Goal: Navigation & Orientation: Understand site structure

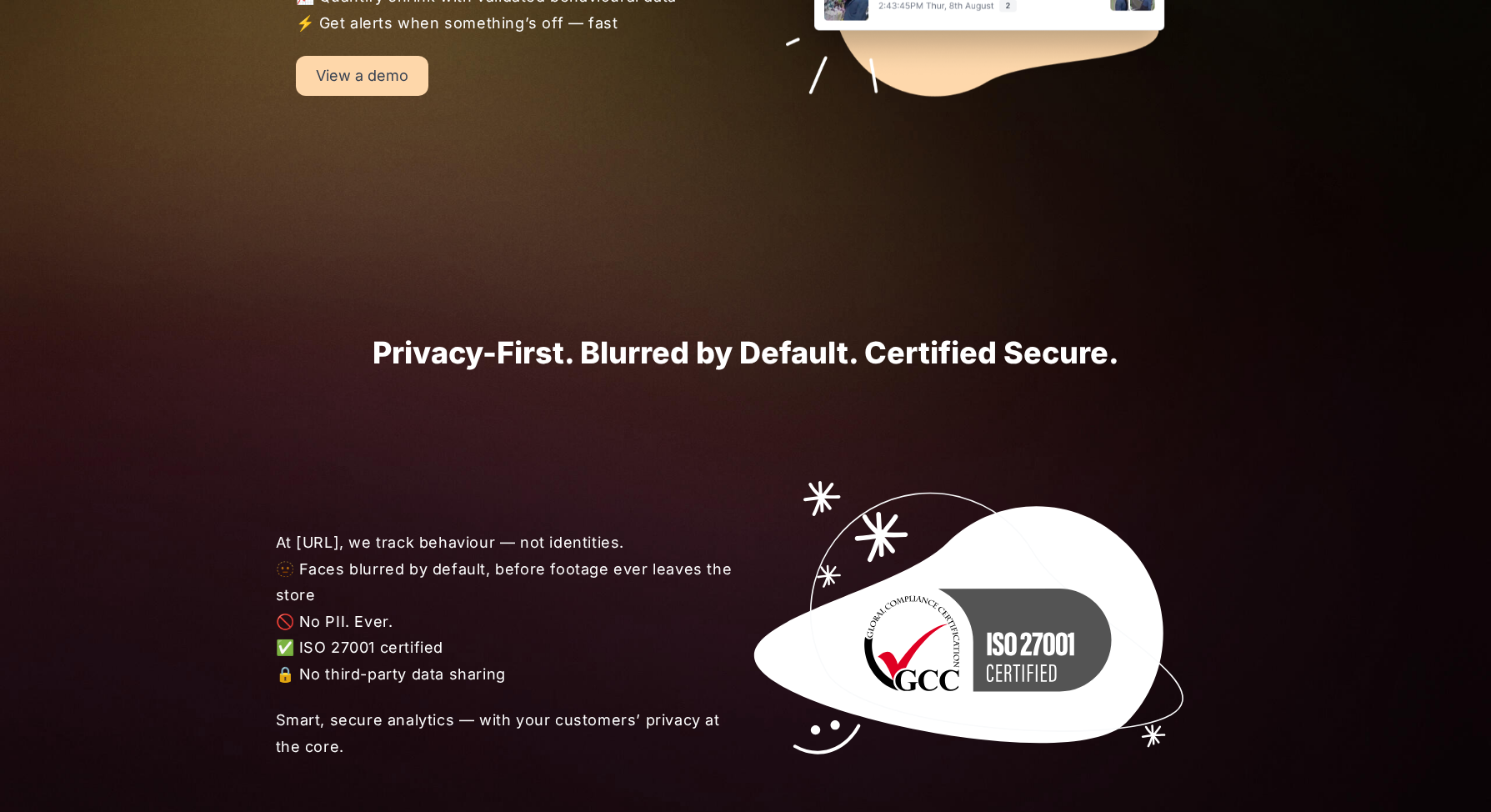
scroll to position [2032, 0]
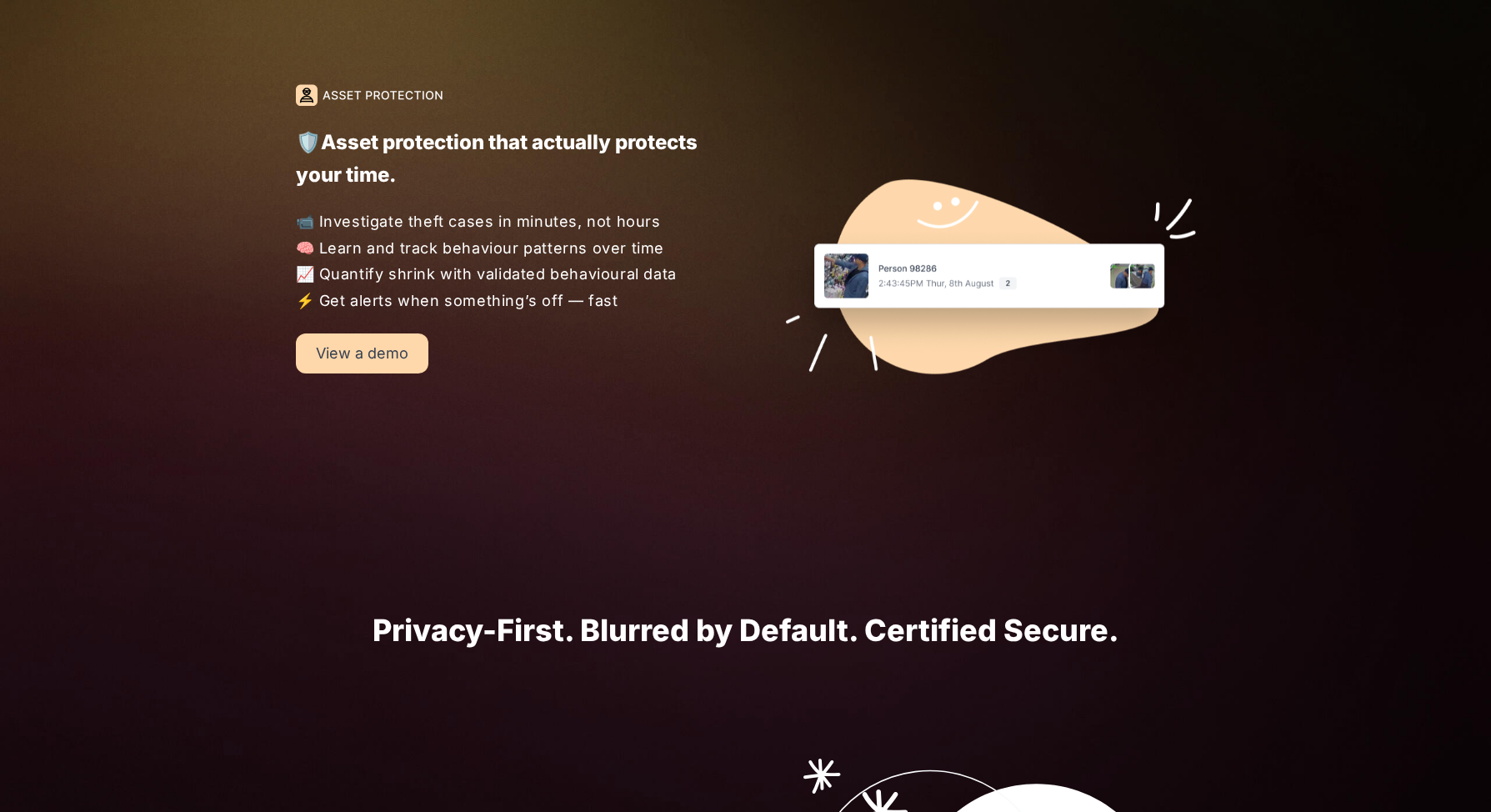
click at [358, 349] on link "View a demo" at bounding box center [362, 353] width 133 height 40
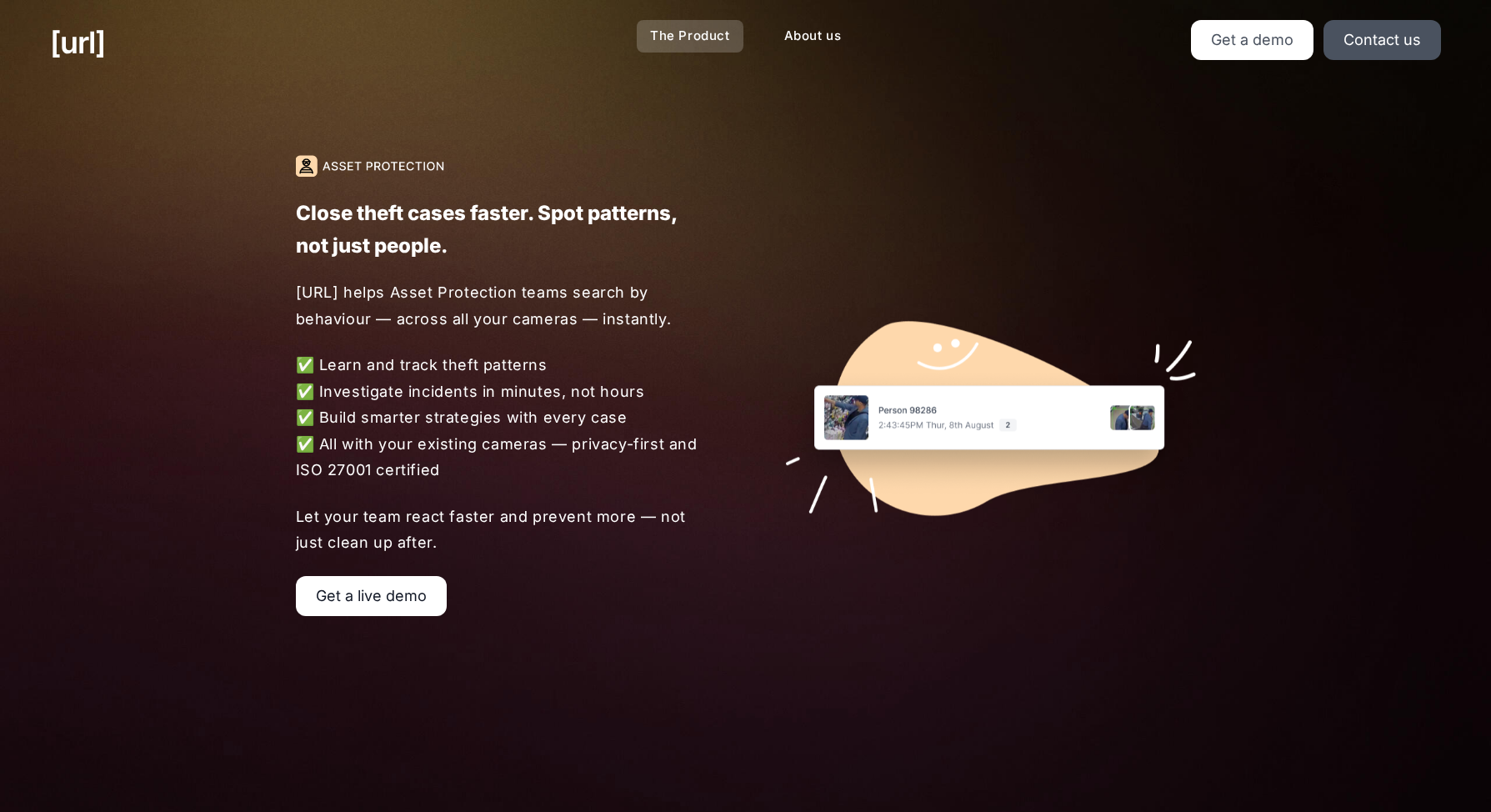
click at [689, 40] on link "The Product" at bounding box center [690, 37] width 106 height 32
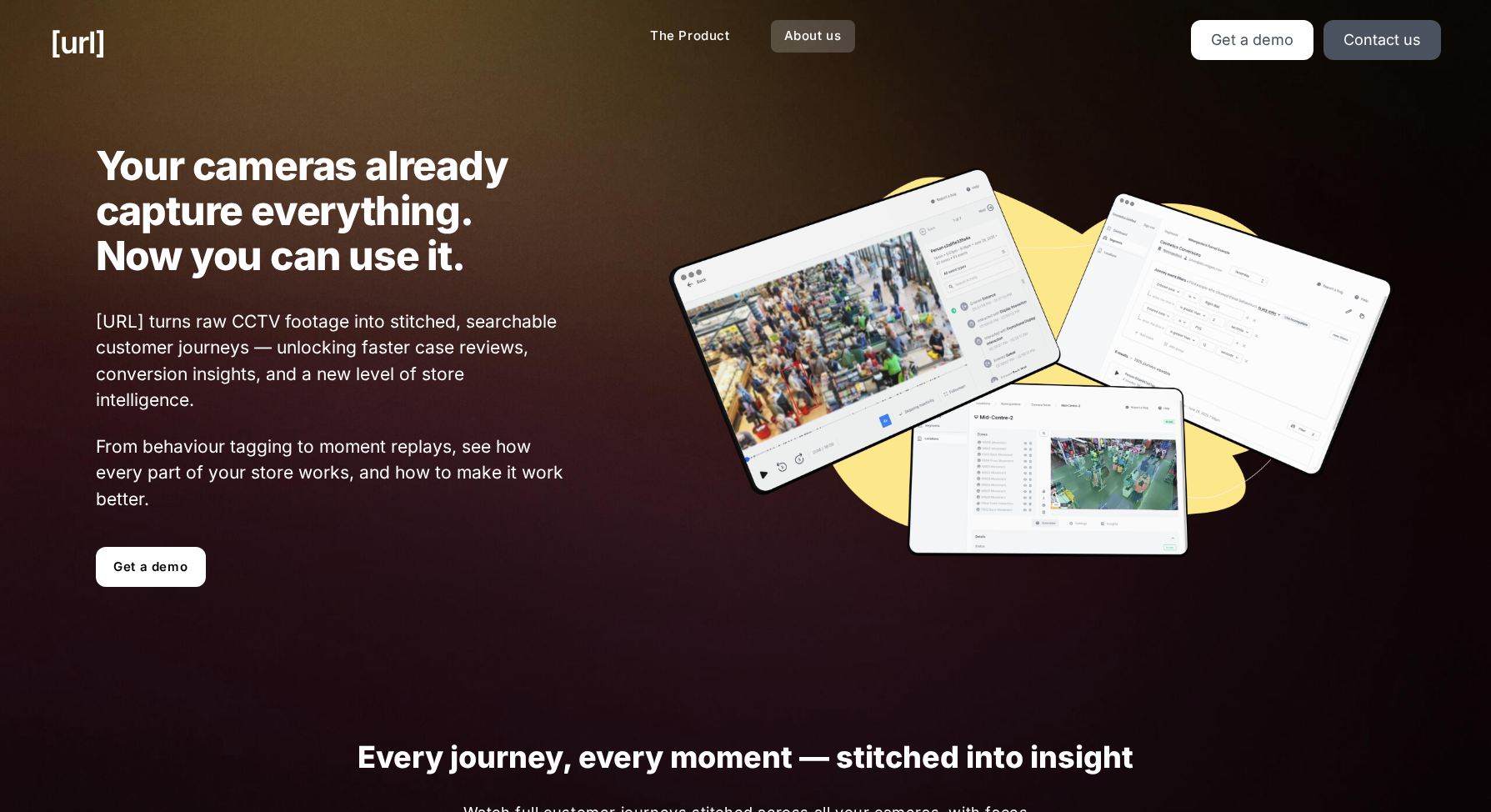
click at [800, 25] on link "About us" at bounding box center [813, 37] width 84 height 32
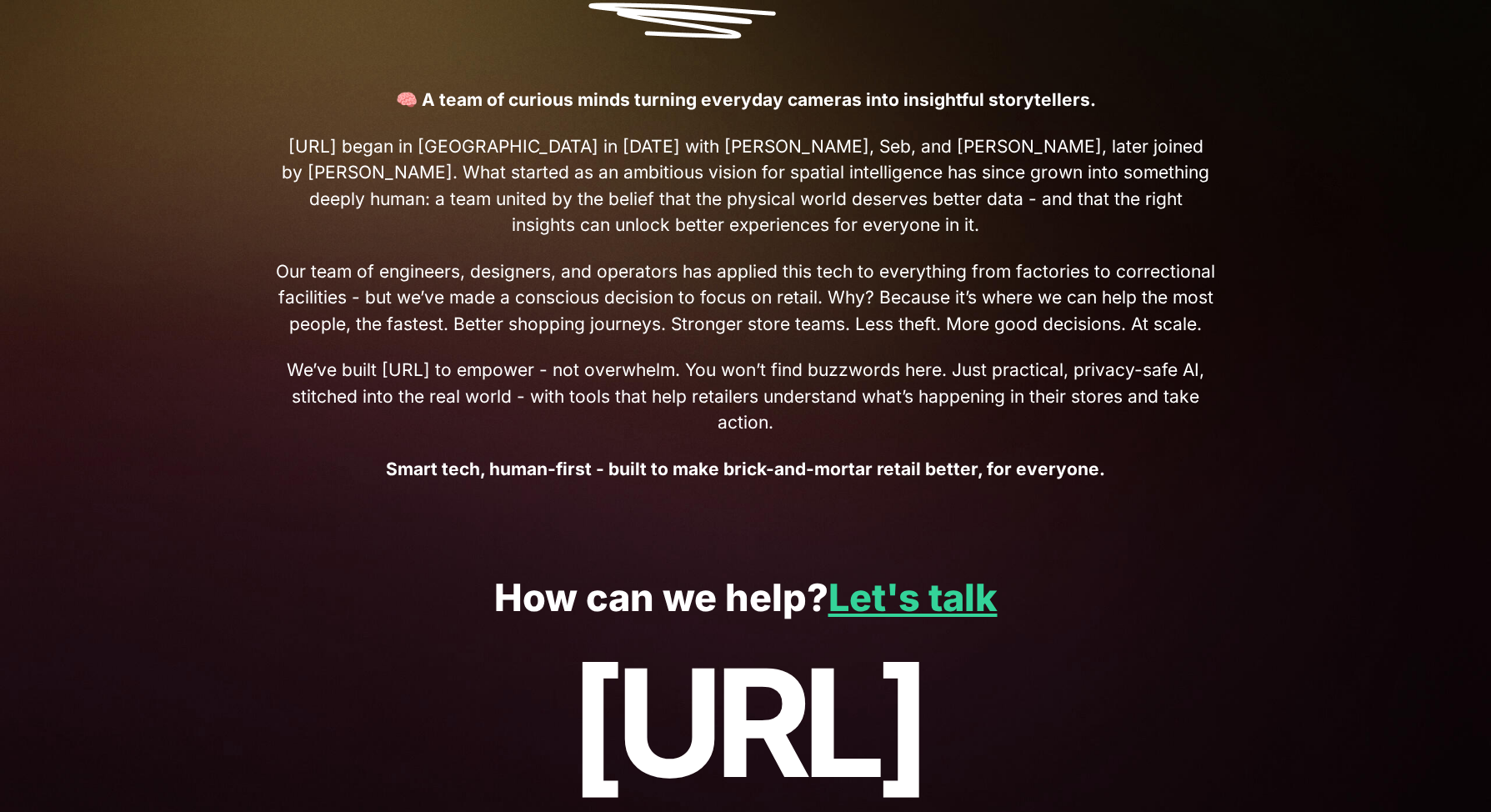
scroll to position [707, 0]
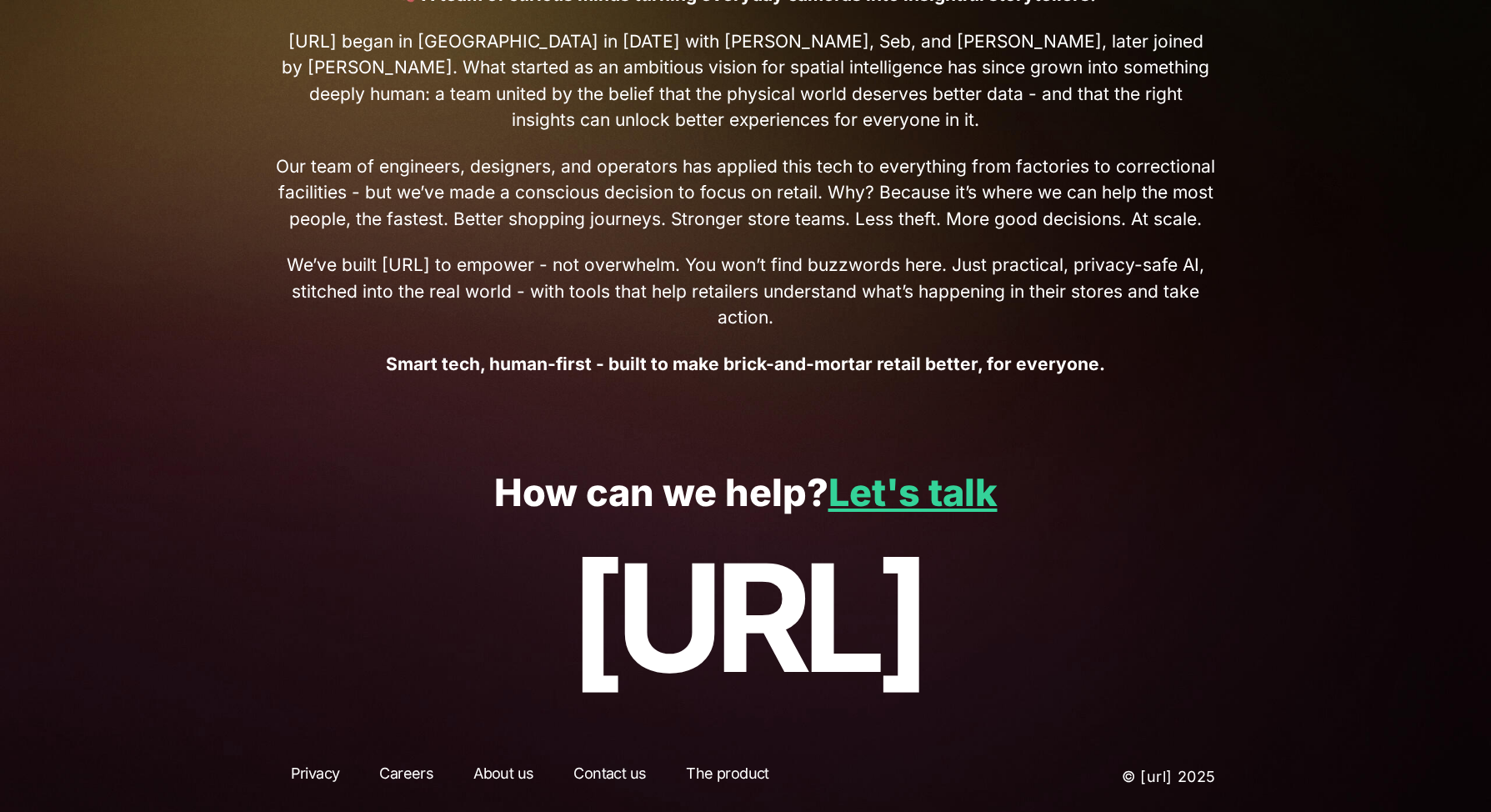
click at [585, 774] on link "Contact us" at bounding box center [610, 776] width 103 height 30
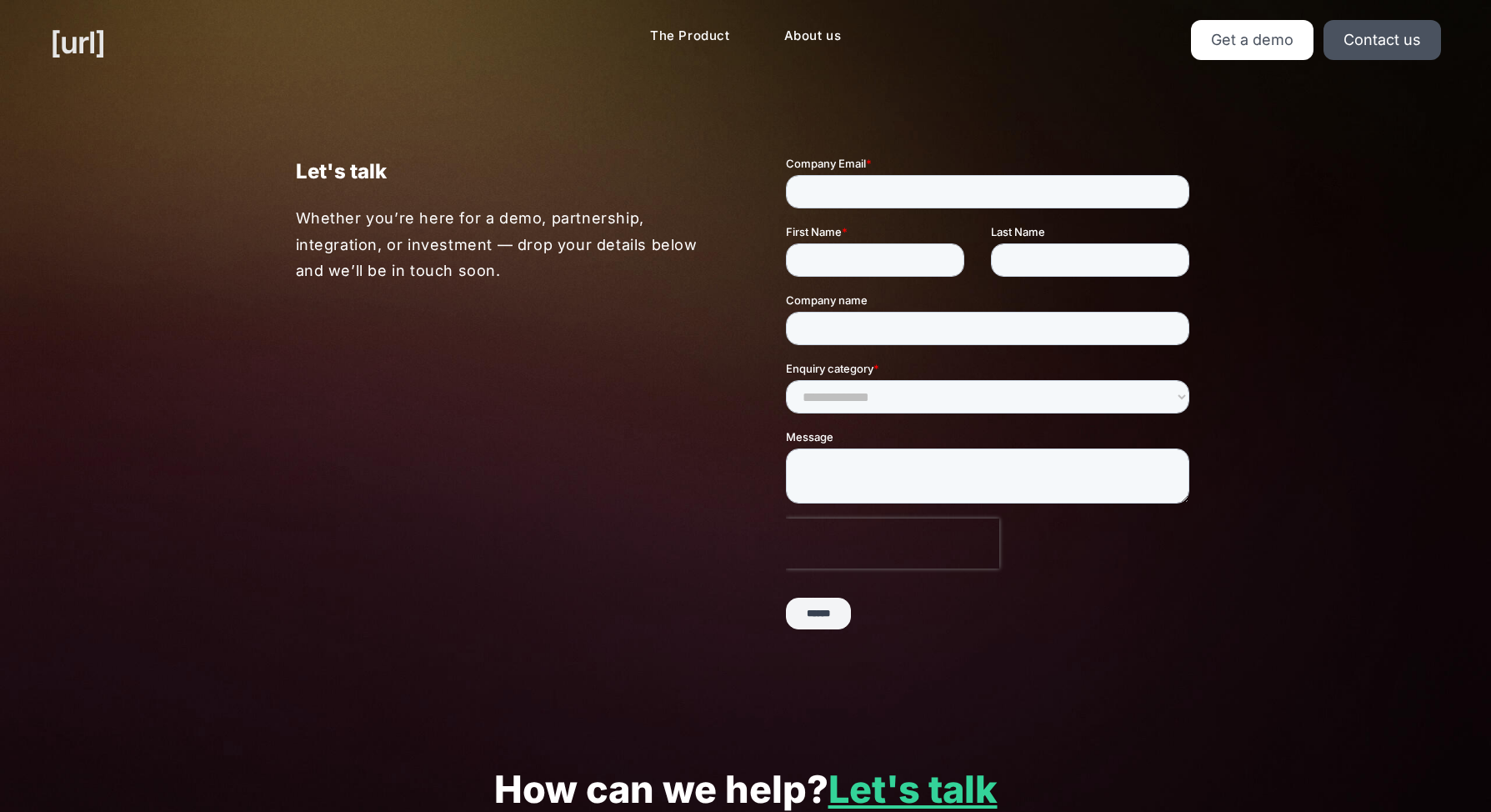
click at [92, 40] on link "[URL]" at bounding box center [77, 43] width 55 height 45
